Goal: Task Accomplishment & Management: Manage account settings

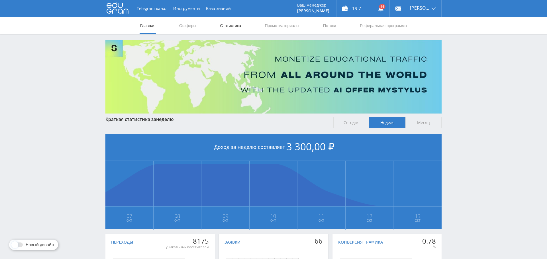
click at [234, 27] on link "Статистика" at bounding box center [230, 25] width 22 height 17
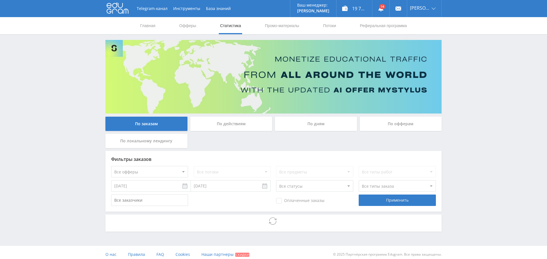
scroll to position [4, 0]
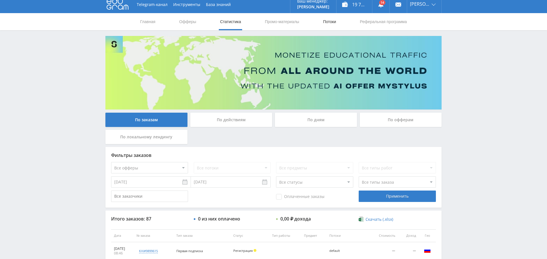
click at [333, 23] on link "Потоки" at bounding box center [330, 21] width 14 height 17
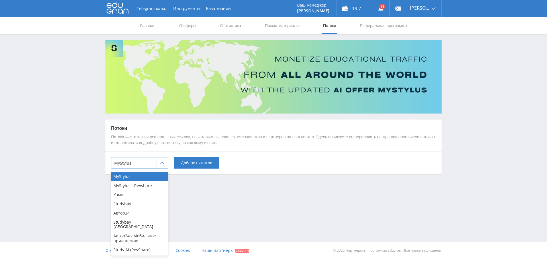
click at [128, 166] on div "MyStylus" at bounding box center [133, 163] width 45 height 8
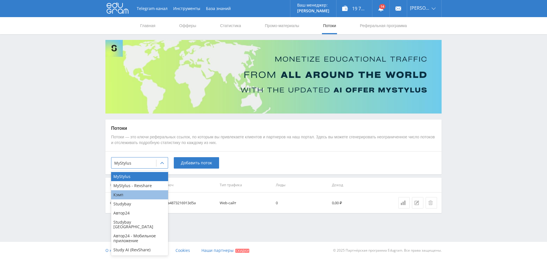
click at [138, 196] on div "Кэмп" at bounding box center [139, 194] width 57 height 9
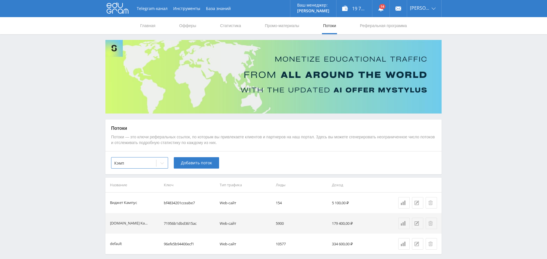
scroll to position [23, 0]
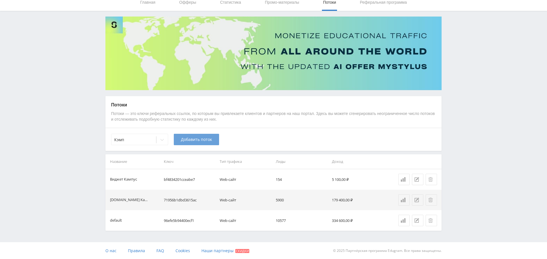
click at [194, 140] on span "Добавить поток" at bounding box center [196, 139] width 31 height 5
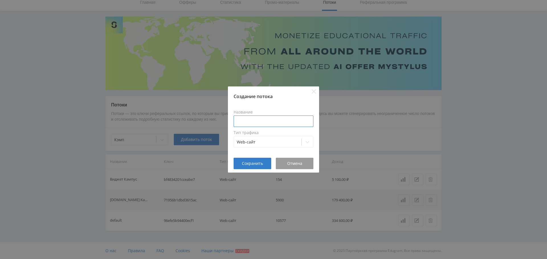
click at [248, 123] on input at bounding box center [274, 120] width 80 height 11
type input "copy paste"
click at [252, 161] on span "Сохранить" at bounding box center [252, 163] width 21 height 5
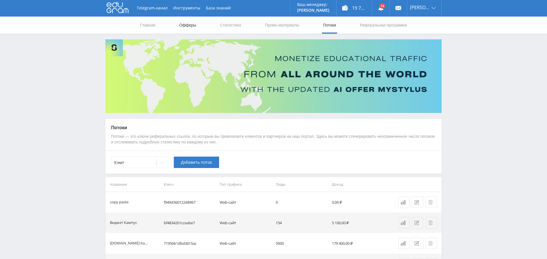
scroll to position [0, 0]
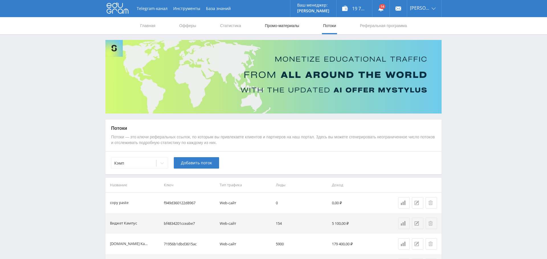
click at [285, 26] on link "Промо-материалы" at bounding box center [281, 25] width 35 height 17
select select "340"
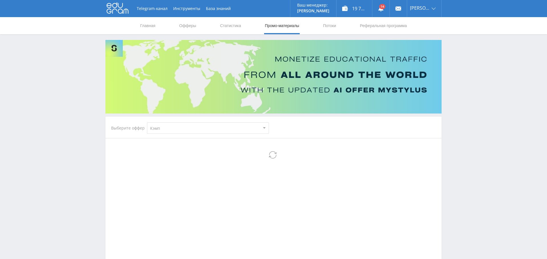
select select "340"
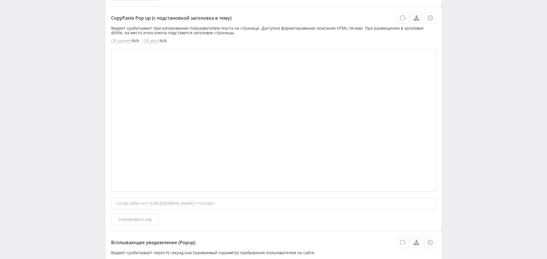
scroll to position [1135, 0]
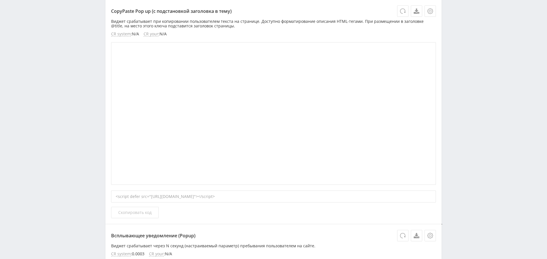
click at [147, 210] on span "Скопировать код" at bounding box center [134, 212] width 33 height 5
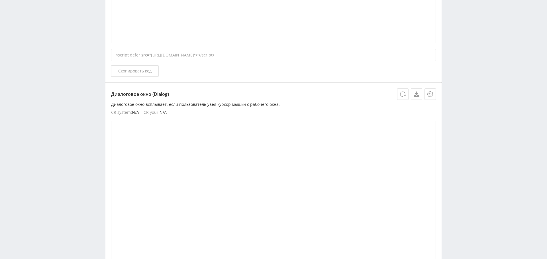
scroll to position [0, 0]
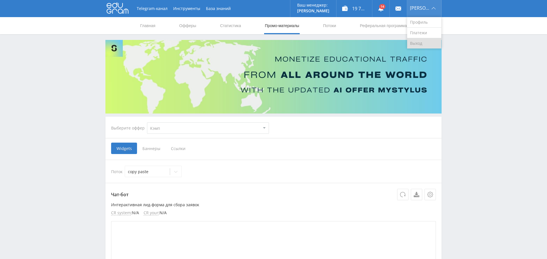
click at [415, 44] on link "Выход" at bounding box center [424, 43] width 34 height 10
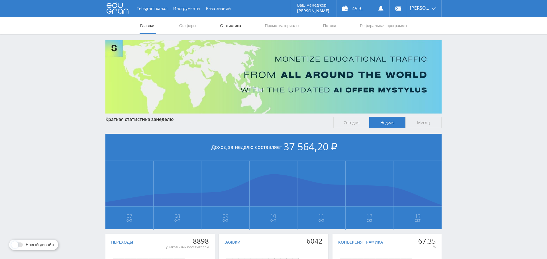
click at [227, 26] on link "Статистика" at bounding box center [230, 25] width 22 height 17
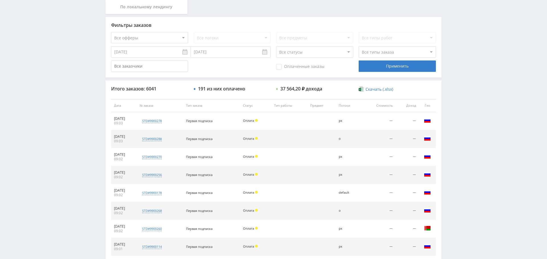
scroll to position [134, 0]
click at [173, 34] on select "Все офферы MyStylus MyStylus - Revshare Кэмп Studybay Автор24 Studybay [GEOGRAP…" at bounding box center [149, 36] width 77 height 11
select select "340"
click at [396, 65] on div "Применить" at bounding box center [397, 65] width 77 height 11
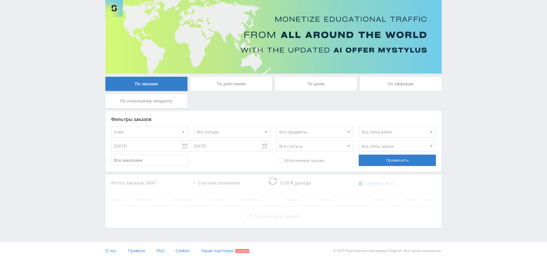
scroll to position [46, 0]
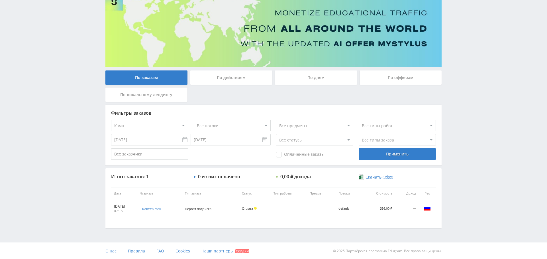
click at [309, 73] on div "По дням" at bounding box center [316, 77] width 82 height 14
click at [0, 0] on input "По дням" at bounding box center [0, 0] width 0 height 0
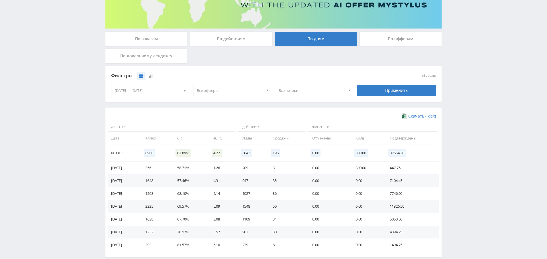
scroll to position [85, 0]
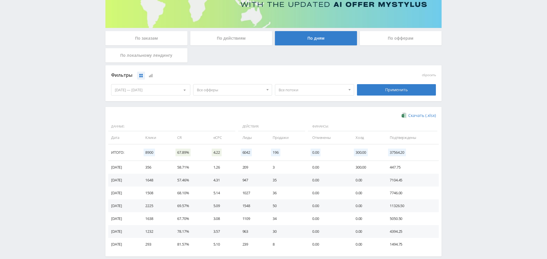
click at [253, 91] on span "Все офферы" at bounding box center [230, 89] width 67 height 11
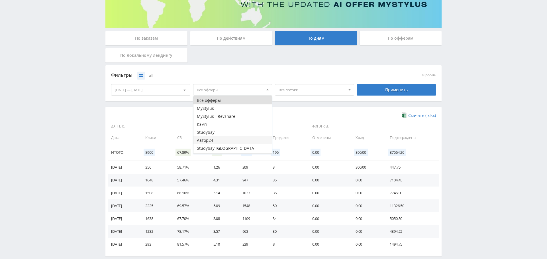
scroll to position [7, 0]
click at [239, 149] on button "Study AI (RevShare)" at bounding box center [232, 149] width 79 height 8
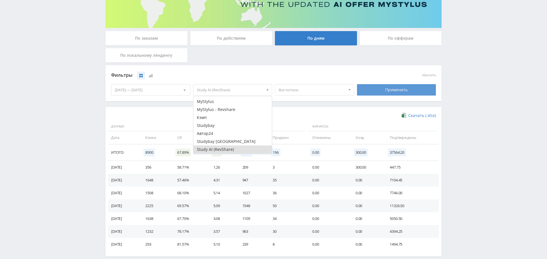
click at [415, 87] on div "Применить" at bounding box center [396, 89] width 79 height 11
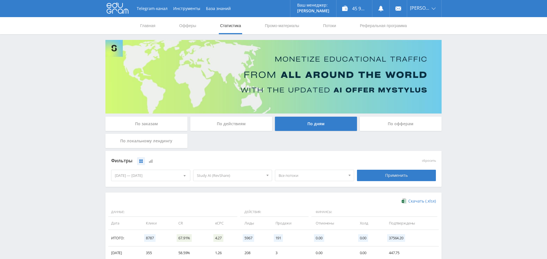
scroll to position [114, 0]
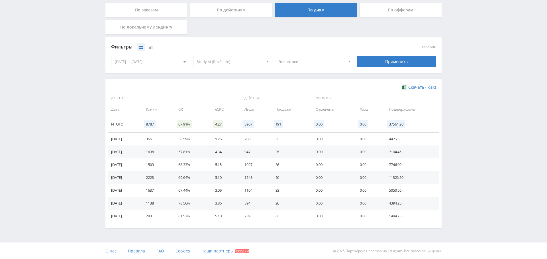
click at [140, 60] on div "07.10.2025 — 13.10.2025" at bounding box center [150, 61] width 79 height 11
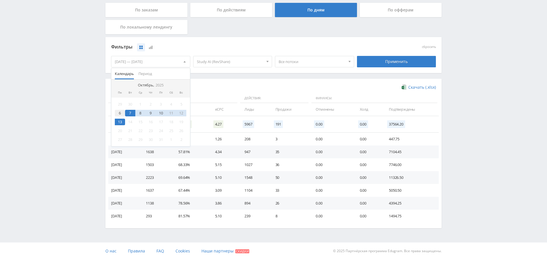
click at [119, 113] on div "6" at bounding box center [120, 113] width 10 height 7
click at [121, 119] on div "13" at bounding box center [120, 122] width 10 height 7
click at [226, 81] on div "Скачать (.xlsx) Данные: Действия: Финансы: Дата Клики CR eCPC Лиды Продажи Отме…" at bounding box center [273, 153] width 336 height 149
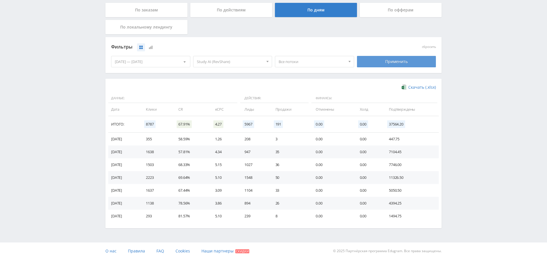
click at [405, 66] on div "Применить" at bounding box center [396, 61] width 79 height 11
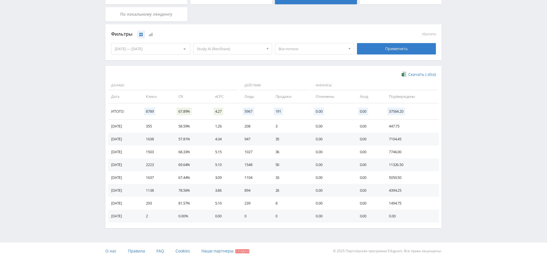
scroll to position [0, 0]
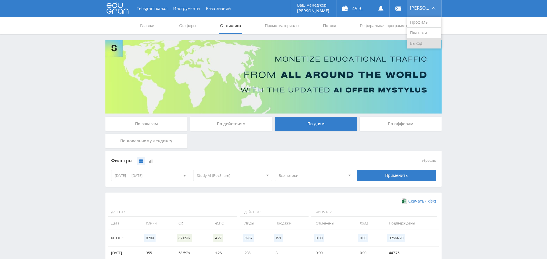
click at [423, 44] on link "Выход" at bounding box center [424, 43] width 34 height 10
